Goal: Use online tool/utility: Use online tool/utility

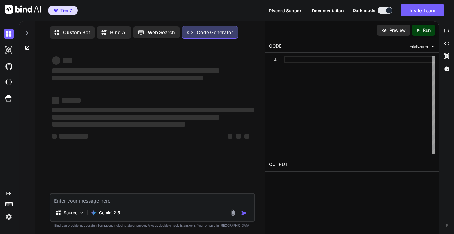
click at [8, 218] on img at bounding box center [9, 217] width 10 height 10
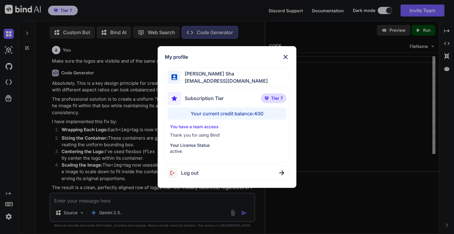
type textarea "x"
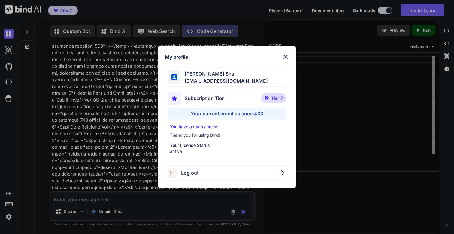
scroll to position [18127, 0]
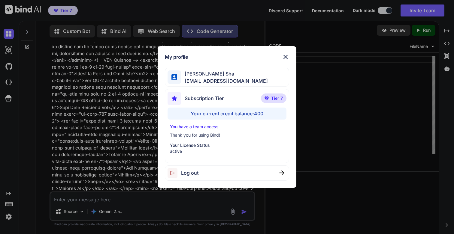
click at [286, 56] on img at bounding box center [285, 56] width 7 height 7
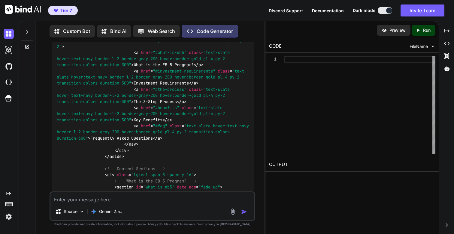
scroll to position [19818, 0]
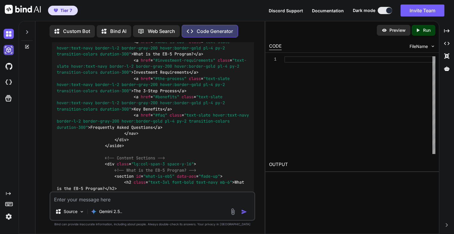
click at [10, 49] on img at bounding box center [9, 50] width 10 height 10
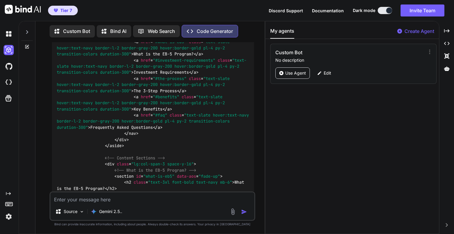
click at [29, 33] on div at bounding box center [26, 30] width 11 height 21
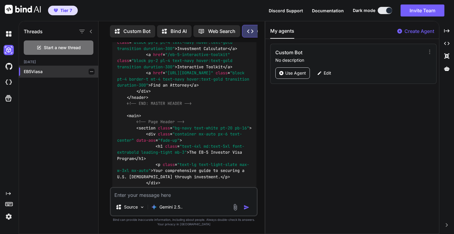
click at [32, 73] on p "EB5Viasa" at bounding box center [61, 72] width 74 height 6
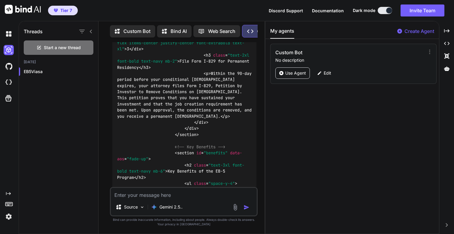
scroll to position [26771, 0]
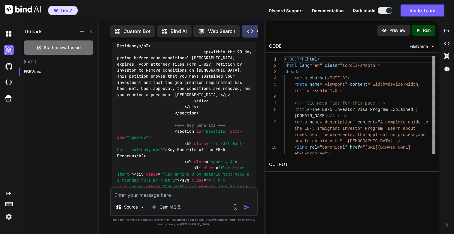
click at [428, 31] on p "Run" at bounding box center [427, 30] width 8 height 6
click at [318, 180] on link "https://app.onecompiler.com/43xn9qywb_43xnv55b9" at bounding box center [293, 179] width 49 height 6
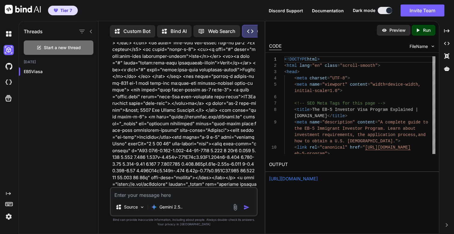
scroll to position [23952, 0]
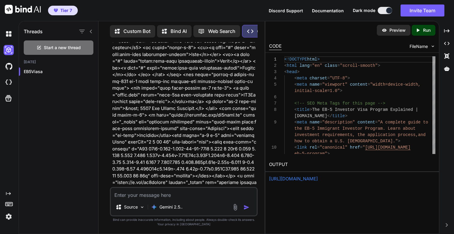
drag, startPoint x: 213, startPoint y: 106, endPoint x: 113, endPoint y: 59, distance: 111.2
copy p "This is great. Now lets make sure we use the same master header and footer acro…"
click at [188, 196] on textarea at bounding box center [184, 193] width 146 height 11
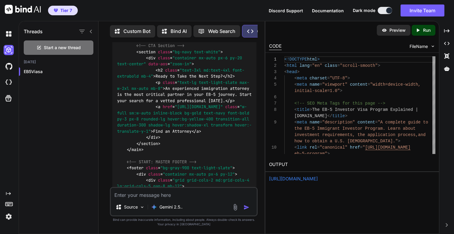
paste textarea "This is great. Now lets make sure we use the same master header and footer acro…"
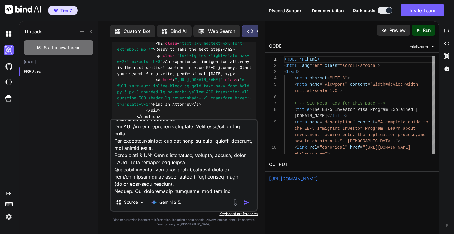
scroll to position [27595, 0]
type textarea "This is great. Now lets make sure we use the same master header and footer acro…"
click at [248, 203] on img "button" at bounding box center [246, 203] width 6 height 6
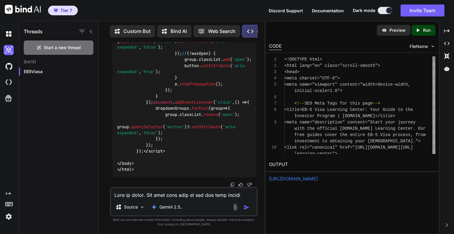
scroll to position [35165, 0]
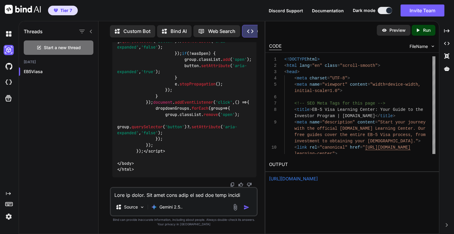
click at [422, 30] on icon "Created with Pixso." at bounding box center [419, 30] width 8 height 5
click at [298, 179] on link "https://app.onecompiler.com/43xn9qyp7_43xnxc4wz" at bounding box center [293, 179] width 49 height 6
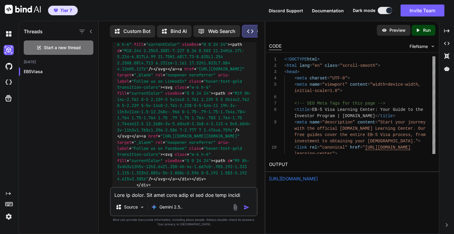
scroll to position [31758, 0]
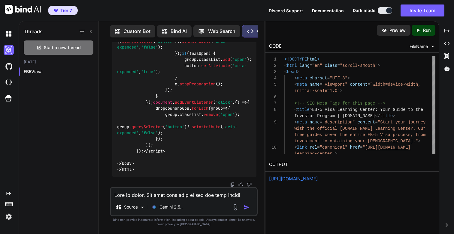
scroll to position [35165, 0]
click at [150, 196] on textarea at bounding box center [184, 193] width 146 height 11
paste textarea "<!DOCTYPE html> <html lang="en" class="scroll-smooth"> <head> <meta charset="UT…"
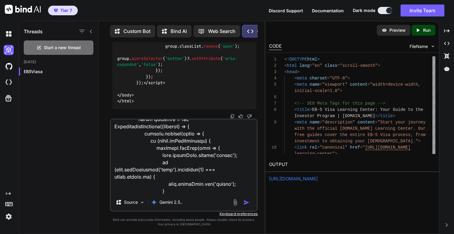
scroll to position [0, 0]
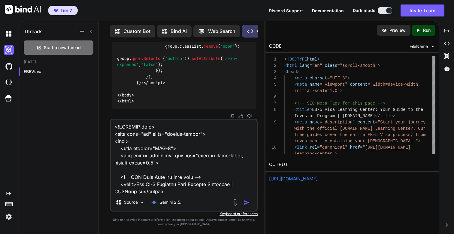
paste textarea "This is great. Now lets make sure we use the same master header and footer acro…"
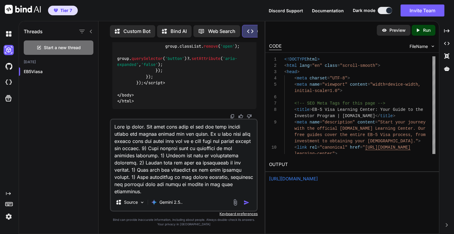
click at [206, 134] on textarea at bounding box center [184, 157] width 146 height 74
click at [132, 140] on textarea at bounding box center [184, 157] width 146 height 74
paste textarea "EB-5 Program"
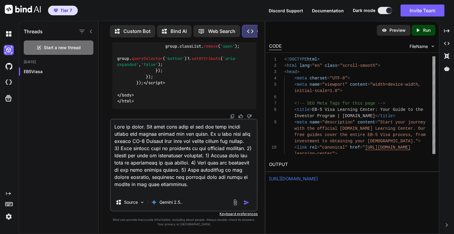
click at [212, 164] on textarea at bounding box center [184, 157] width 146 height 74
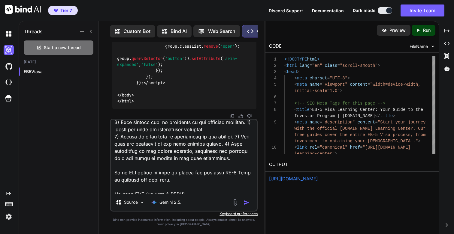
scroll to position [28, 0]
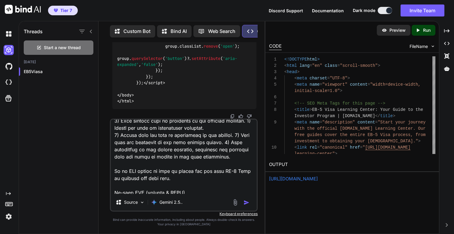
click at [233, 143] on textarea at bounding box center [184, 157] width 146 height 74
click at [238, 150] on textarea at bounding box center [184, 157] width 146 height 74
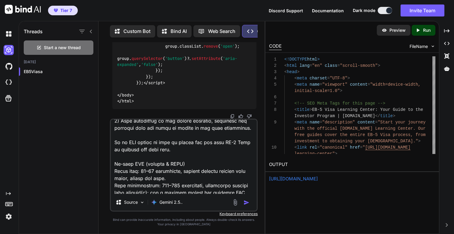
scroll to position [68, 0]
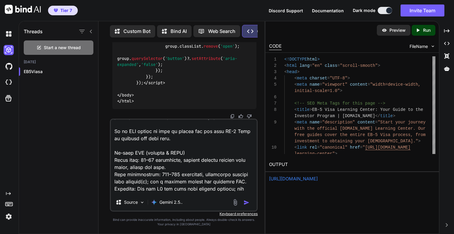
click at [188, 137] on textarea at bounding box center [184, 157] width 146 height 74
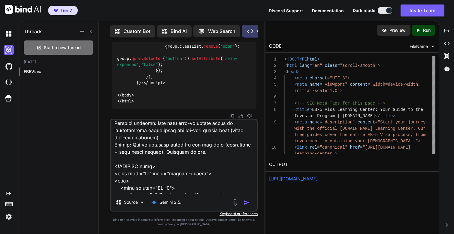
scroll to position [192, 0]
type textarea "This is great. Now lets make sure we use the same master header and footer acro…"
click at [246, 203] on img "button" at bounding box center [246, 203] width 6 height 6
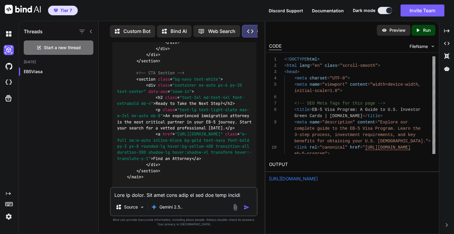
scroll to position [38231, 0]
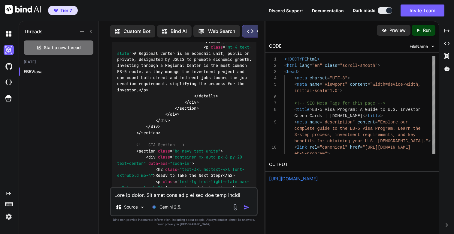
click at [425, 32] on p "Run" at bounding box center [427, 30] width 8 height 6
click at [318, 178] on link "https://app.onecompiler.com/43xn9qyyy_43xnxyvu4" at bounding box center [293, 179] width 49 height 6
click at [187, 196] on textarea at bounding box center [184, 193] width 146 height 11
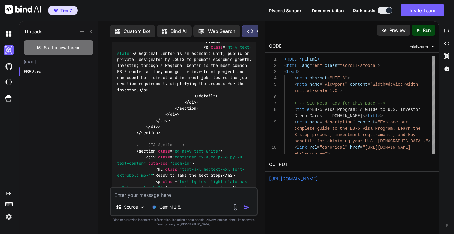
paste textarea "<!DOCTYPE html> <html lang="en" class="scroll-smooth"> <head> <meta charset="UT…"
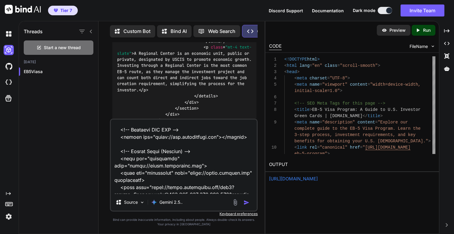
scroll to position [0, 0]
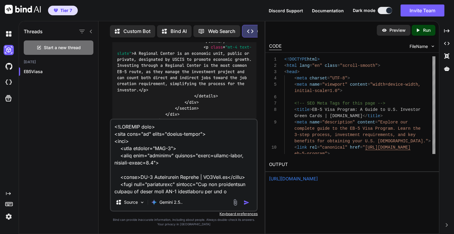
click at [179, 172] on textarea at bounding box center [184, 157] width 146 height 74
paste textarea "Lore ip dolor. Sit amet cons adip el sed doe temp incidi utlabo etd magnaa enim…"
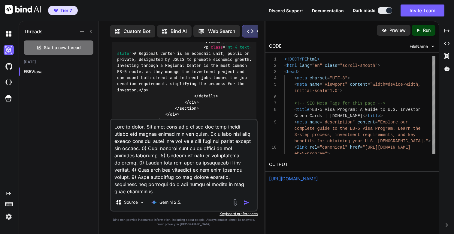
click at [131, 141] on textarea at bounding box center [184, 157] width 146 height 74
paste textarea "/eb-5-interactive-toolkit"
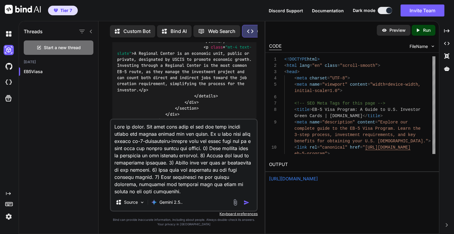
click at [185, 140] on textarea at bounding box center [184, 157] width 146 height 74
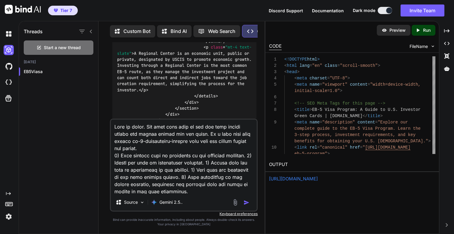
click at [215, 160] on textarea at bounding box center [184, 157] width 146 height 74
click at [236, 170] on textarea at bounding box center [184, 157] width 146 height 74
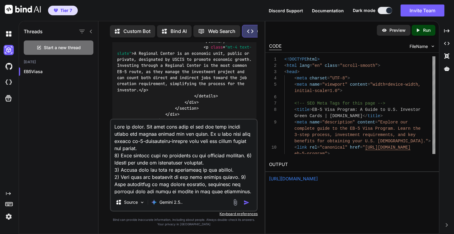
click at [238, 176] on textarea at bounding box center [184, 157] width 146 height 74
type textarea "Lore ip dolor. Sit amet cons adip el sed doe temp incidi utlabo etd magnaa enim…"
click at [245, 202] on img "button" at bounding box center [246, 203] width 6 height 6
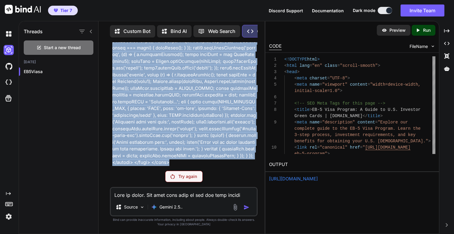
scroll to position [42859, 0]
drag, startPoint x: 241, startPoint y: 163, endPoint x: 113, endPoint y: 105, distance: 140.7
copy p "This is great. Now lets make sure we use the same master header and footer acro…"
click at [9, 217] on img at bounding box center [9, 217] width 10 height 10
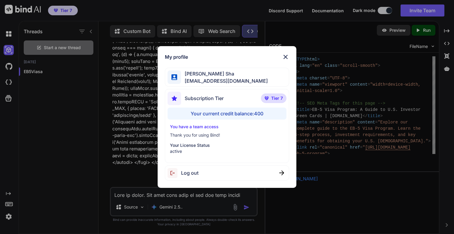
click at [186, 174] on span "Log out" at bounding box center [189, 173] width 17 height 7
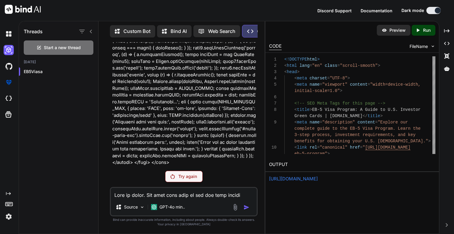
scroll to position [0, 0]
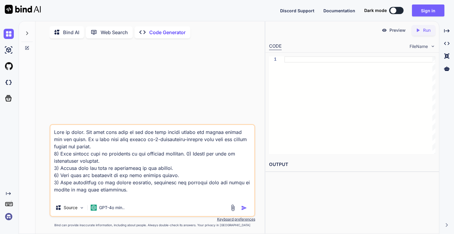
type textarea "x"
click at [8, 216] on img at bounding box center [9, 217] width 10 height 10
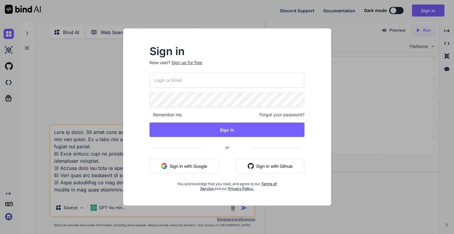
click at [201, 78] on input "email" at bounding box center [227, 80] width 155 height 15
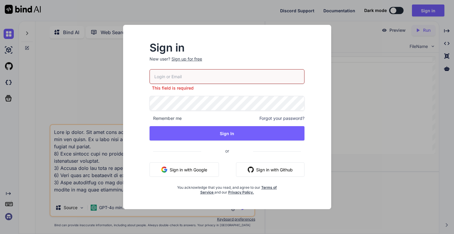
type input "[EMAIL_ADDRESS][DOMAIN_NAME]"
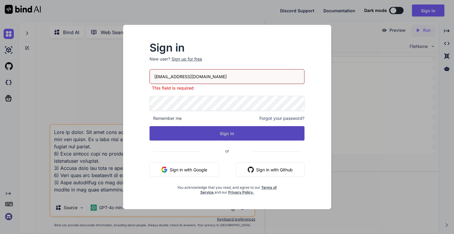
click at [221, 138] on div "[EMAIL_ADDRESS][DOMAIN_NAME] This field is required Remember me Forgot your pas…" at bounding box center [227, 132] width 155 height 126
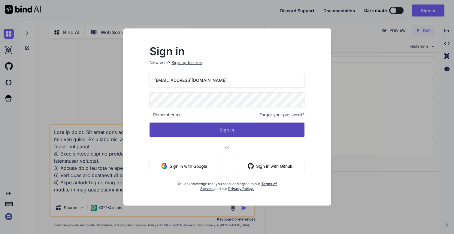
click at [217, 131] on button "Sign In" at bounding box center [227, 130] width 155 height 14
click at [218, 128] on button "Sign In" at bounding box center [227, 130] width 155 height 14
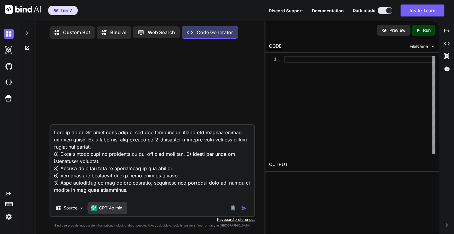
click at [105, 211] on p "GPT-4o min.." at bounding box center [112, 208] width 26 height 6
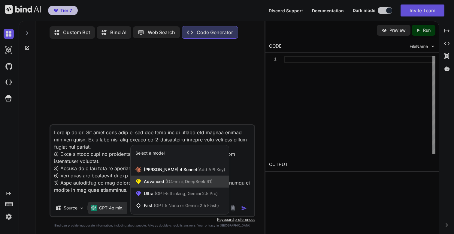
click at [164, 180] on span "Advanced (O4-mini, DeepSeek R1)" at bounding box center [178, 182] width 69 height 6
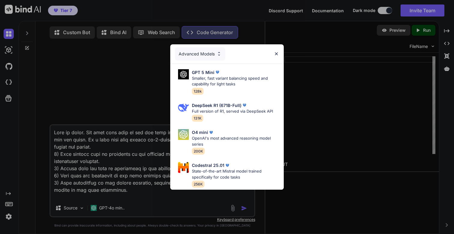
click at [201, 56] on div "Advanced Models" at bounding box center [200, 53] width 50 height 13
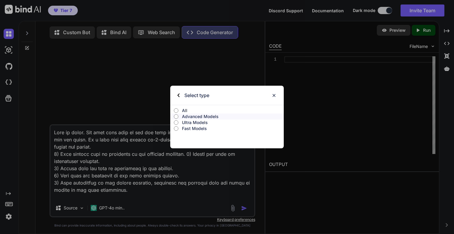
click at [185, 109] on p "All" at bounding box center [233, 111] width 102 height 6
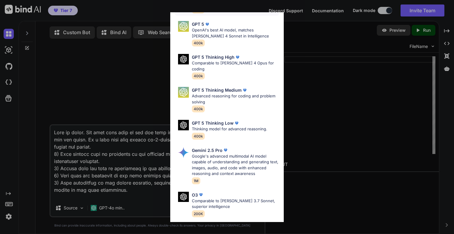
scroll to position [143, 0]
click at [210, 162] on p "Google's advanced multimodal AI model capable of understanding and generating t…" at bounding box center [235, 164] width 87 height 23
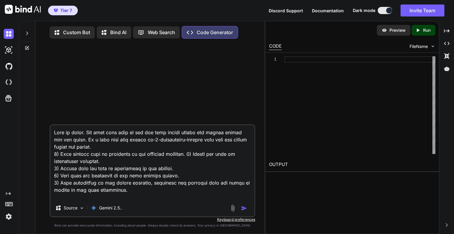
click at [188, 173] on textarea at bounding box center [152, 162] width 204 height 74
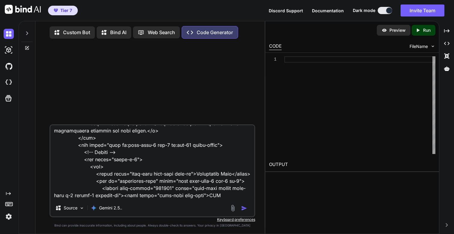
scroll to position [1256, 0]
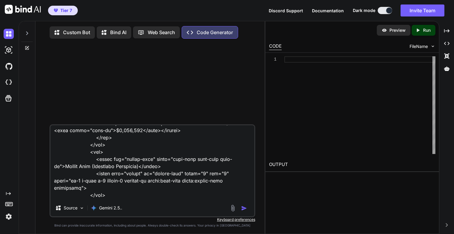
click at [27, 31] on icon at bounding box center [27, 33] width 5 height 5
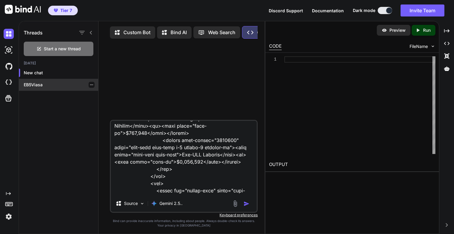
click at [37, 82] on p "EB5Viasa" at bounding box center [61, 85] width 74 height 6
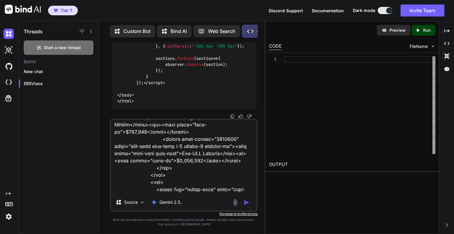
scroll to position [30857, 0]
click at [247, 202] on img "button" at bounding box center [246, 203] width 6 height 6
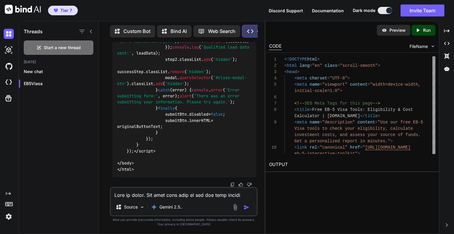
scroll to position [40116, 0]
click at [427, 30] on p "Run" at bounding box center [427, 30] width 8 height 6
click at [318, 180] on link "[URL][DOMAIN_NAME]" at bounding box center [293, 179] width 49 height 6
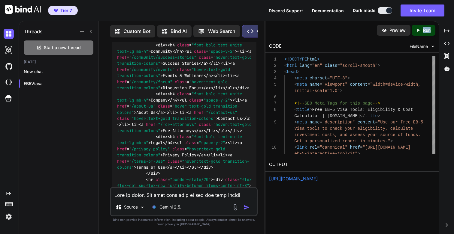
scroll to position [34020, 0]
click at [174, 195] on textarea at bounding box center [184, 193] width 146 height 11
paste textarea "<!DOCTYPE html> <html lang="en" class="scroll-smooth"> <head> <meta charset="UT…"
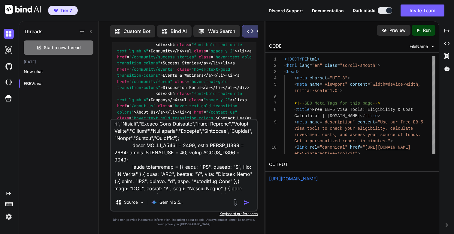
scroll to position [4393, 0]
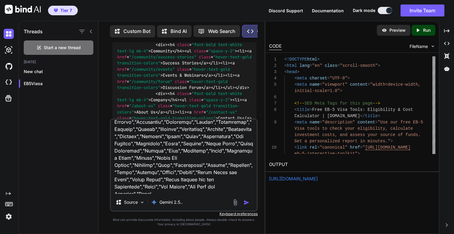
click at [201, 173] on textarea at bounding box center [184, 157] width 146 height 74
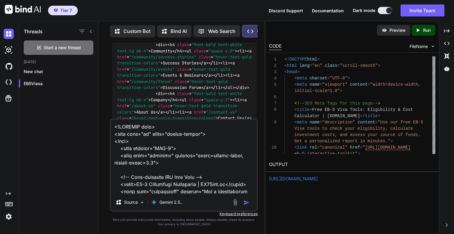
paste textarea "Lore ip dolor. Sit amet cons adip el sed doe temp incidi utlabo etd magnaa enim…"
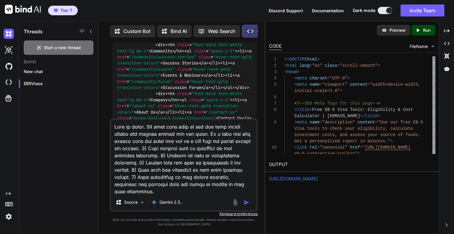
click at [216, 129] on textarea at bounding box center [184, 157] width 146 height 74
click at [133, 143] on textarea at bounding box center [184, 157] width 146 height 74
paste textarea "investment-calculator"
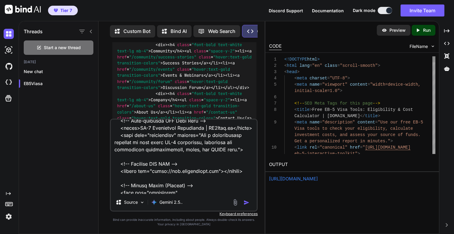
scroll to position [7818, 0]
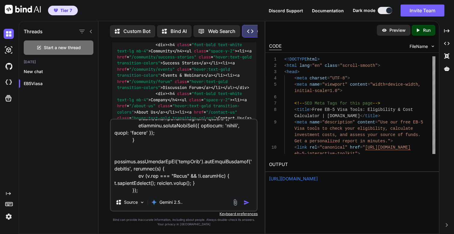
type textarea "Lore ip dolor. Sit amet cons adip el sed doe temp incidi utlabo etd magnaa enim…"
click at [245, 203] on img "button" at bounding box center [246, 203] width 6 height 6
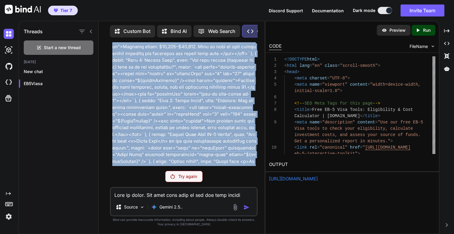
scroll to position [40073, 0]
drag, startPoint x: 222, startPoint y: 164, endPoint x: 186, endPoint y: 130, distance: 49.9
click at [0, 234] on html "Tier 7 Discord Support Documentation Dark mode Invite Team Created with Pixso. …" at bounding box center [227, 123] width 454 height 246
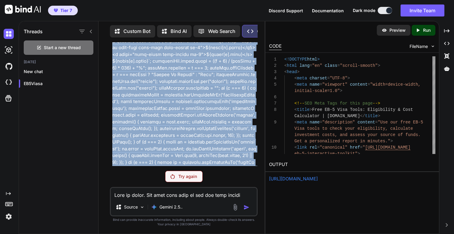
scroll to position [40268, 0]
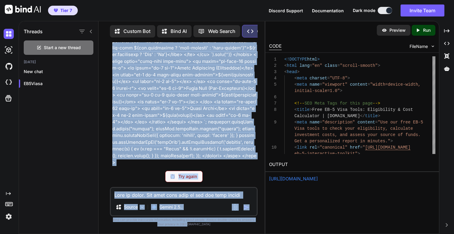
scroll to position [44042, 0]
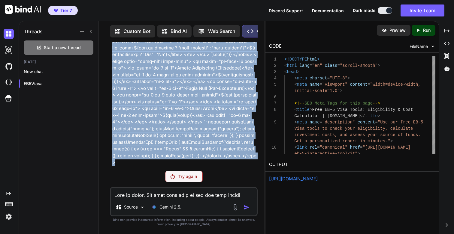
drag, startPoint x: 113, startPoint y: 53, endPoint x: 235, endPoint y: 164, distance: 165.3
copy p "Lore ip dolor. Sit amet cons adip el sed doe temp incidi utlabo etd magnaa enim…"
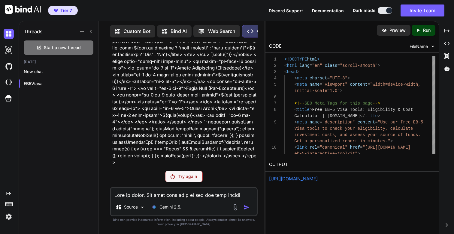
click at [182, 179] on p "Try again" at bounding box center [187, 177] width 19 height 6
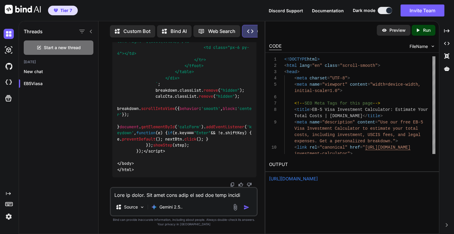
scroll to position [50810, 0]
click at [424, 32] on p "Run" at bounding box center [427, 30] width 8 height 6
click at [299, 180] on link "[URL][DOMAIN_NAME]" at bounding box center [293, 179] width 49 height 6
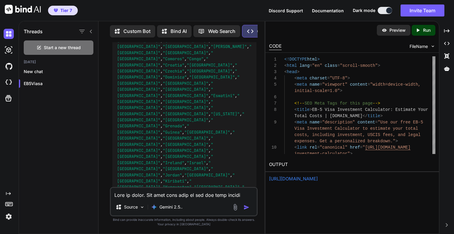
scroll to position [44508, 0]
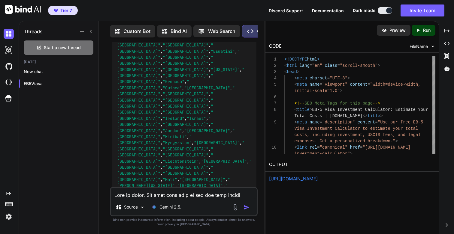
click at [173, 194] on textarea at bounding box center [184, 193] width 146 height 11
paste textarea "<!DOCTYPE html> <html lang="en" class="scroll-smooth"> <head> <meta charset="UT…"
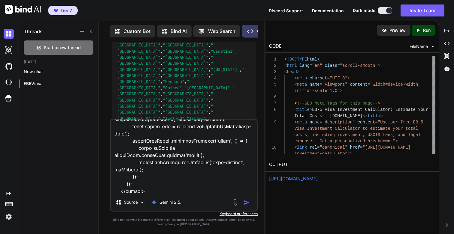
scroll to position [0, 0]
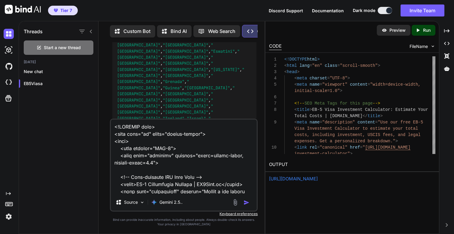
paste textarea "Lore ip dolor. Sit amet cons adip el sed doe temp incidi utlabo etd magnaa enim…"
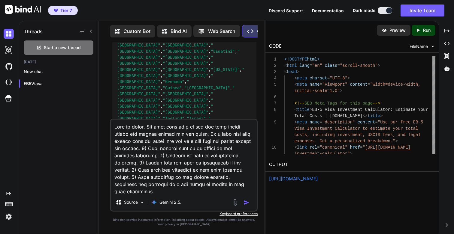
click at [189, 129] on textarea at bounding box center [184, 157] width 146 height 74
click at [132, 141] on textarea at bounding box center [184, 157] width 146 height 74
paste textarea "b-5-eligibility-checkere"
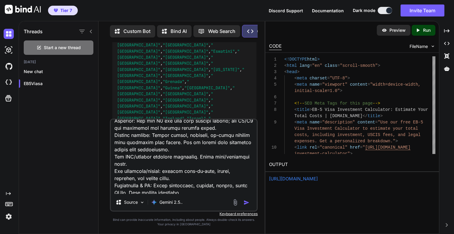
scroll to position [6889, 0]
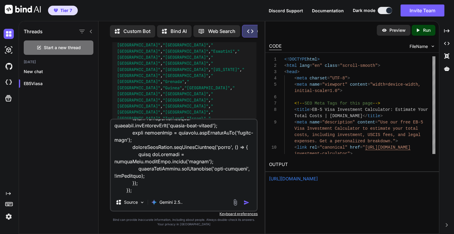
type textarea "Lore ip dolor. Sit amet cons adip el sed doe temp incidi utlabo etd magnaa enim…"
click at [246, 202] on img "button" at bounding box center [246, 203] width 6 height 6
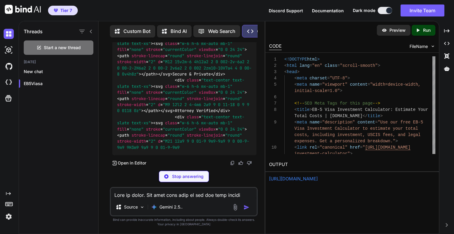
scroll to position [54843, 0]
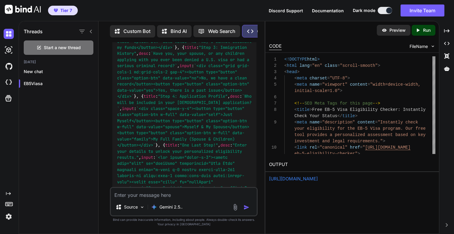
scroll to position [55180, 0]
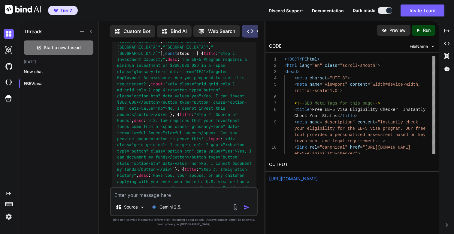
click at [421, 30] on icon "Created with Pixso." at bounding box center [419, 30] width 8 height 5
click at [299, 178] on link "https://app.onecompiler.com/43xn9qyp7_43xnzzxyb" at bounding box center [293, 179] width 49 height 6
click at [143, 196] on textarea at bounding box center [184, 193] width 146 height 11
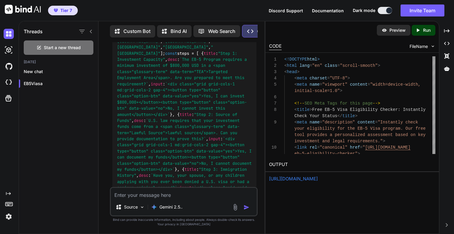
paste textarea "<!DOCTYPE html> <html lang="en" class="scroll-smooth"> <head> <meta charset="UT…"
type textarea "<!DOCTYPE html> <html lang="en" class="scroll-smooth"> <head> <meta charset="UT…"
type textarea "x"
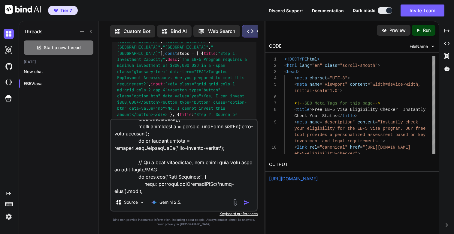
type textarea "<!DOCTYPE html> <html lang="en" class="scroll-smooth"> <head> <meta charset="UT…"
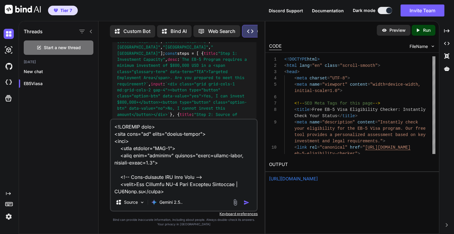
type textarea "x"
type textarea "<!DOCTYPE html> <html lang="en" class="scroll-smooth"> <head> <meta charset="UT…"
type textarea "x"
paste textarea "Lore ip dolor. Sit amet cons adip el sed doe temp incidi utlabo etd magnaa enim…"
type textarea "Lore ip dolor. Sit amet cons adip el sed doe temp incidi utlabo etd magnaa enim…"
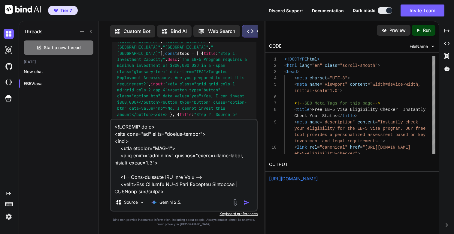
type textarea "x"
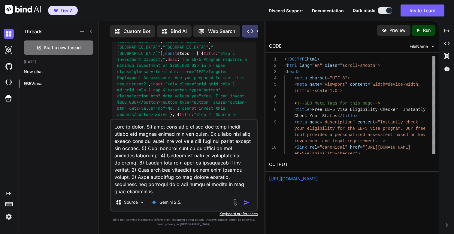
click at [130, 141] on textarea at bounding box center [184, 157] width 146 height 74
type textarea "This is great. Now lets make sure we use the same master header and footer acro…"
type textarea "x"
paste textarea "eb-5-visa-checklist"
type textarea "This is great. Now lets make sure we use the same master header and footer acro…"
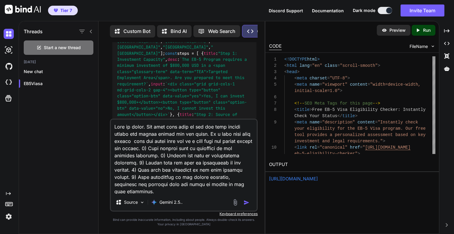
type textarea "x"
type textarea "This is great. Now lets make sure we use the same master header and footer acro…"
type textarea "x"
type textarea "This is great. Now lets make sure we use the same master header and footer acro…"
type textarea "x"
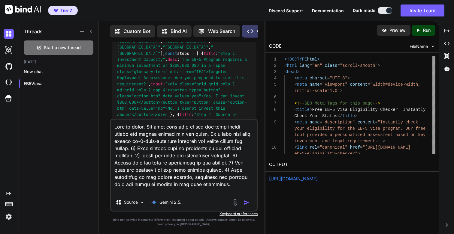
type textarea "This is great. Now lets make sure we use the same master header and footer acro…"
type textarea "x"
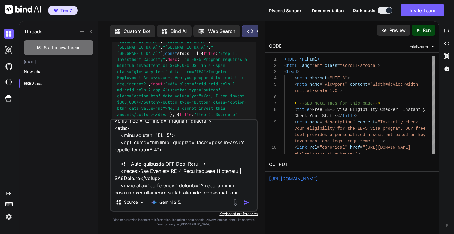
scroll to position [5844, 0]
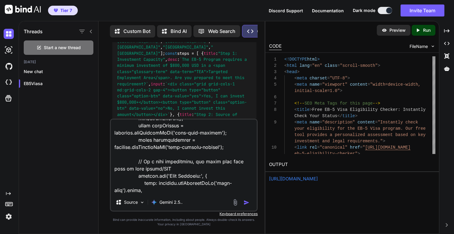
type textarea "This is great. Now lets make sure we use the same master header and footer acro…"
click at [247, 202] on img "button" at bounding box center [246, 203] width 6 height 6
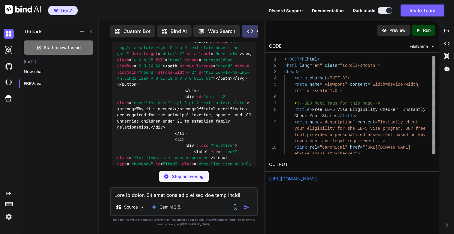
scroll to position [62117, 0]
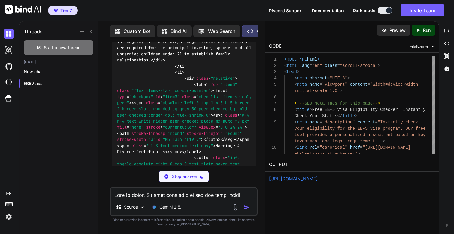
type textarea "x"
type textarea "}); formContent.classList.add('hidden'); successMessage.classList.remove('hidde…"
type textarea "x"
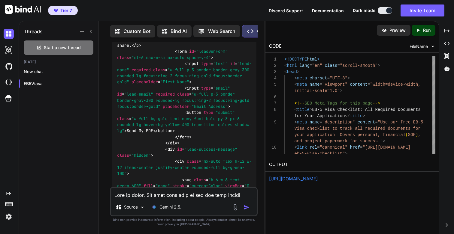
scroll to position [63935, 0]
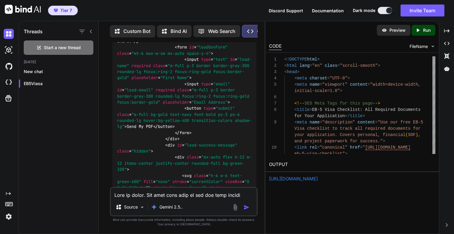
click at [423, 28] on p "Run" at bounding box center [427, 30] width 8 height 6
click at [318, 177] on link "https://app.onecompiler.com/43xn9qywg_43xp2r7ga" at bounding box center [293, 179] width 49 height 6
click at [144, 196] on textarea at bounding box center [184, 193] width 146 height 11
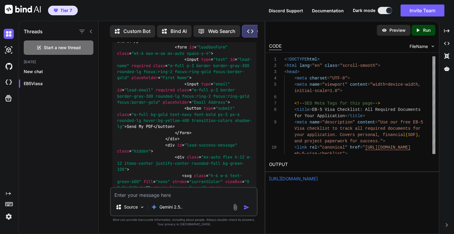
paste textarea "<!DOCTYPE html> <html lang="en" class="scroll-smooth"> <head> <meta charset="UT…"
type textarea "<!DOCTYPE html> <html lang="en" class="scroll-smooth"> <head> <meta charset="UT…"
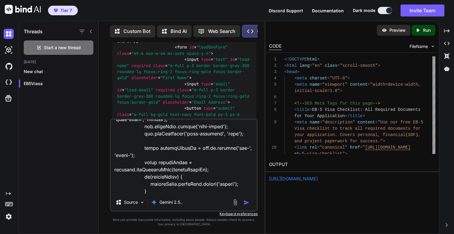
scroll to position [0, 0]
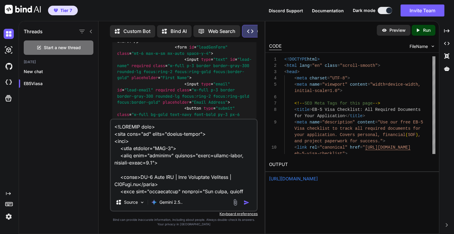
type textarea "x"
type textarea "<!DOCTYPE html> <html lang="en" class="scroll-smooth"> <head> <meta charset="UT…"
type textarea "x"
paste textarea "Lore ip dolor. Sit amet cons adip el sed doe temp incidi utlabo etd magnaa enim…"
type textarea "Lore ip dolor. Sit amet cons adip el sed doe temp incidi utlabo etd magnaa enim…"
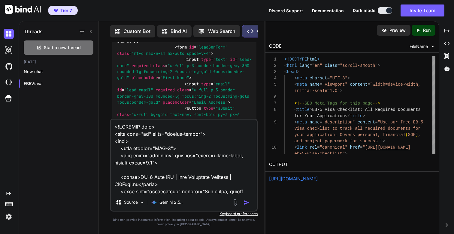
type textarea "x"
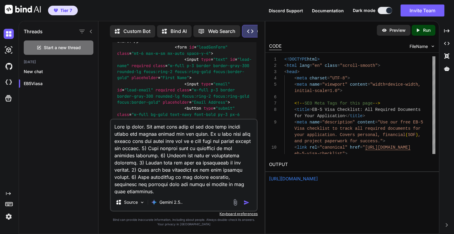
click at [208, 127] on textarea at bounding box center [184, 157] width 146 height 74
click at [133, 142] on textarea at bounding box center [184, 157] width 146 height 74
paste textarea "faq"
type textarea "This is great. Now lets make sure we use the same master header and footer acro…"
type textarea "x"
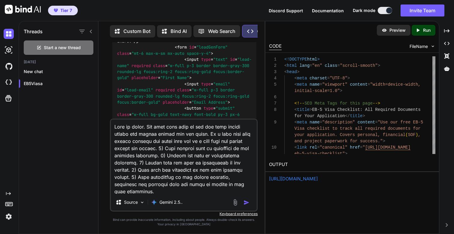
type textarea "This is great. Now lets make sure we use the same master header and footer acro…"
type textarea "x"
type textarea "This is great. Now lets make sure we use the same master header and footer acro…"
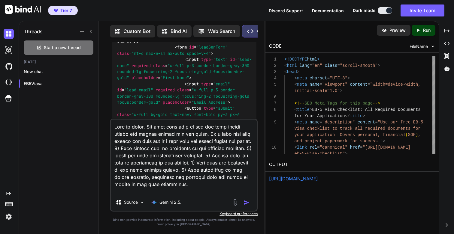
type textarea "x"
type textarea "This is great. Now lets make sure we use the same master header and footer acro…"
type textarea "x"
type textarea "This is great. Now lets make sure we use the same master header and footer acro…"
type textarea "x"
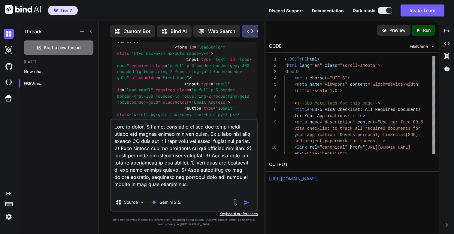
type textarea "This is great. Now lets make sure we use the same master header and footer acro…"
type textarea "x"
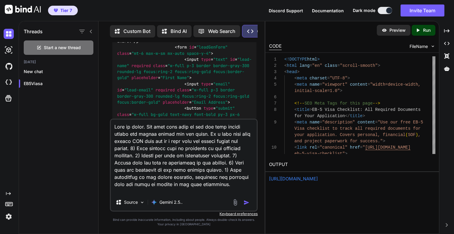
type textarea "This is great. Now lets make sure we use the same master header and footer acro…"
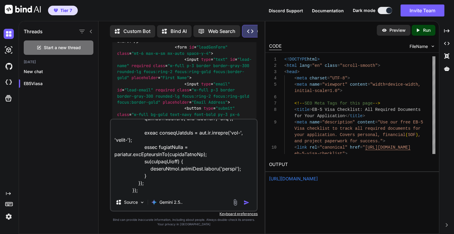
type textarea "x"
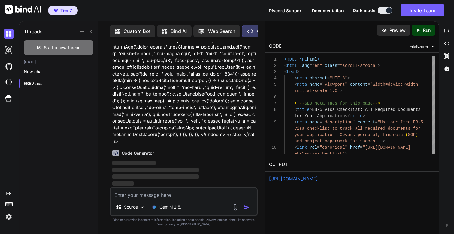
scroll to position [72188, 0]
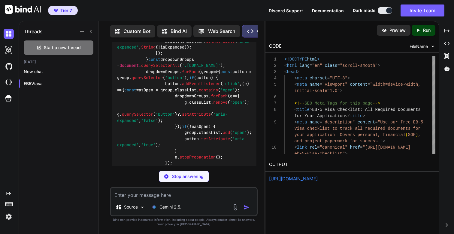
type textarea "x"
type textarea "}); </script> </body> </html>"
type textarea "x"
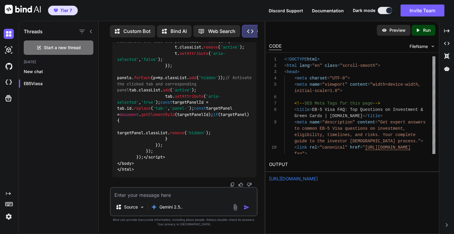
scroll to position [77376, 0]
click at [426, 31] on p "Run" at bounding box center [427, 30] width 8 height 6
click at [314, 181] on link "https://app.onecompiler.com/43xn9qyp7_43xp3eqbm" at bounding box center [293, 179] width 49 height 6
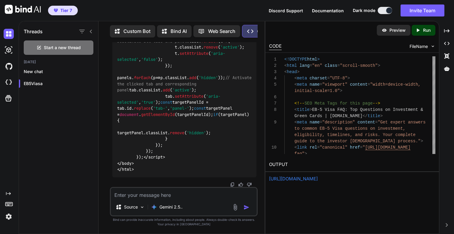
click at [167, 192] on textarea at bounding box center [184, 193] width 146 height 11
paste textarea "<!DOCTYPE html> <html lang="en" class="scroll-smooth"> <head> <meta charset="UT…"
type textarea "<!DOCTYPE html> <html lang="en" class="scroll-smooth"> <head> <meta charset="UT…"
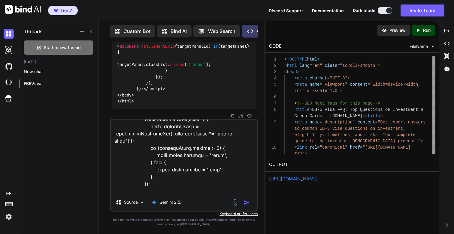
scroll to position [0, 0]
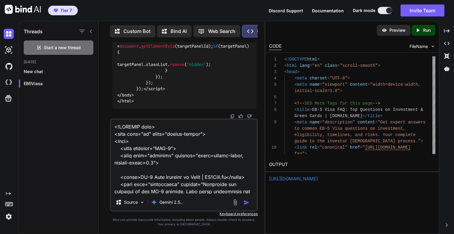
type textarea "x"
type textarea "<!DOCTYPE html> <html lang="en" class="scroll-smooth"> <head> <meta charset="UT…"
type textarea "x"
paste textarea "Lore ip dolor. Sit amet cons adip el sed doe temp incidi utlabo etd magnaa enim…"
type textarea "Lore ip dolor. Sit amet cons adip el sed doe temp incidi utlabo etd magnaa enim…"
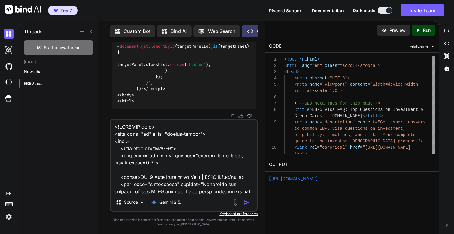
type textarea "x"
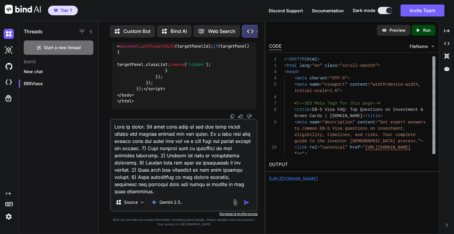
click at [137, 134] on textarea at bounding box center [184, 157] width 146 height 74
click at [133, 142] on textarea at bounding box center [184, 157] width 146 height 74
paste textarea "b5-glossarye"
type textarea "This is great. Now lets make sure we use the same master header and footer acro…"
type textarea "x"
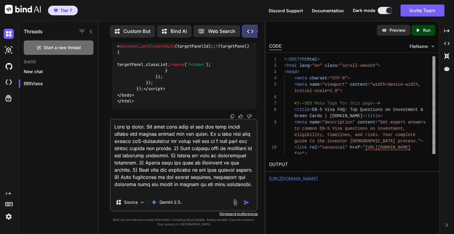
type textarea "This is great. Now lets make sure we use the same master header and footer acro…"
type textarea "x"
type textarea "This is great. Now lets make sure we use the same master header and footer acro…"
type textarea "x"
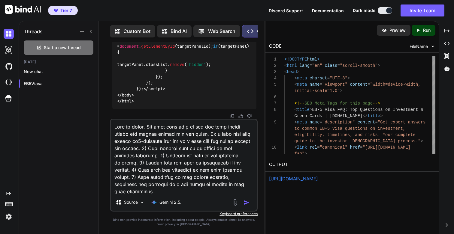
type textarea "This is great. Now lets make sure we use the same master header and footer acro…"
type textarea "x"
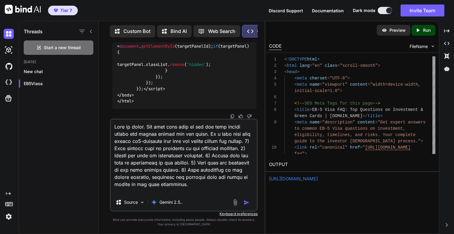
scroll to position [4547, 0]
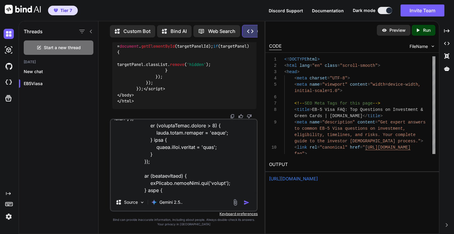
type textarea "This is great. Now lets make sure we use the same master header and footer acro…"
click at [245, 204] on img "button" at bounding box center [246, 203] width 6 height 6
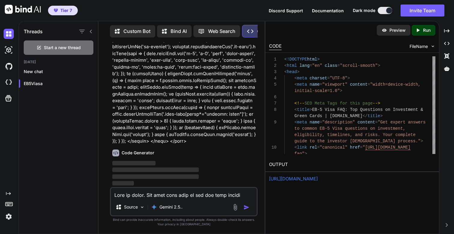
scroll to position [77521, 0]
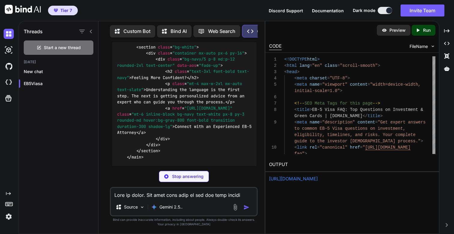
type textarea "x"
type textarea "} }); </script> </body> </html>"
type textarea "x"
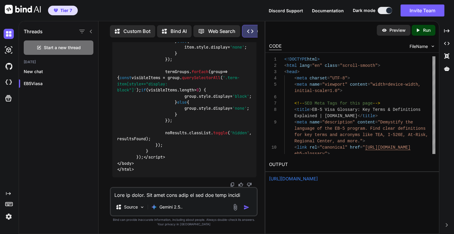
scroll to position [84041, 0]
click at [422, 28] on icon "Created with Pixso." at bounding box center [419, 30] width 8 height 5
click at [288, 181] on link "https://app.onecompiler.com/43xn9qyvf_43xp3pq2y" at bounding box center [293, 179] width 49 height 6
